Goal: Task Accomplishment & Management: Use online tool/utility

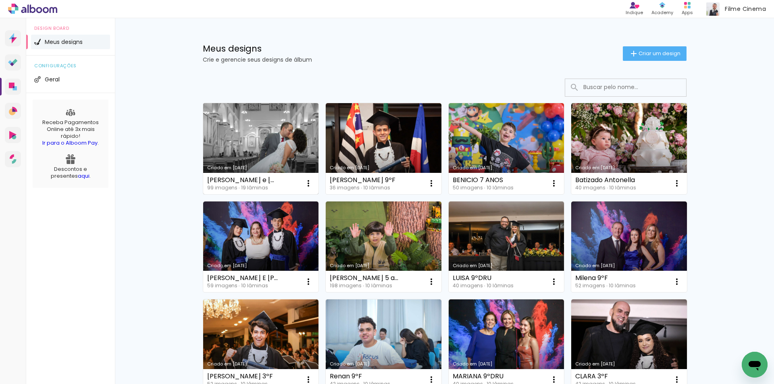
click at [298, 140] on link "Criado em [DATE]" at bounding box center [261, 148] width 116 height 91
